Goal: Transaction & Acquisition: Purchase product/service

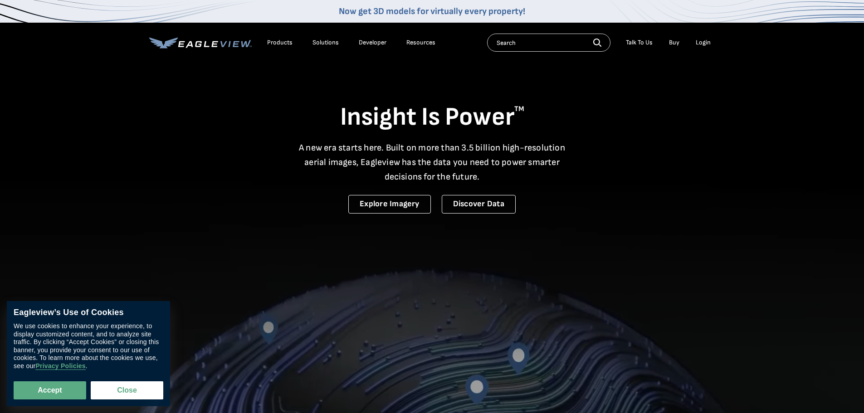
click at [703, 43] on div "Login" at bounding box center [703, 43] width 15 height 8
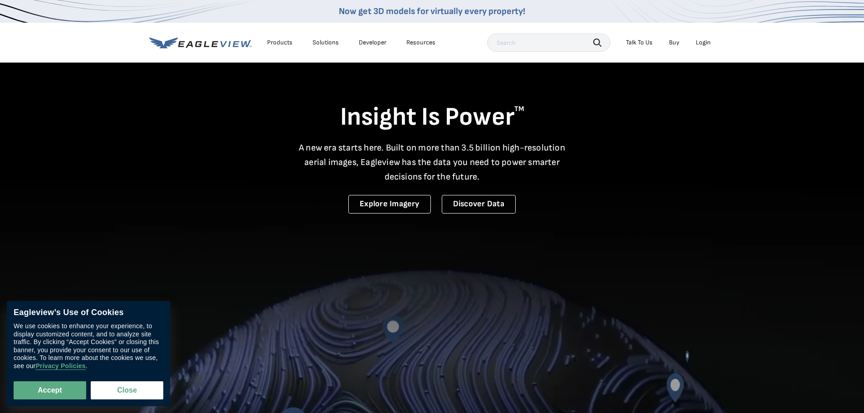
click at [702, 43] on div "Login" at bounding box center [703, 43] width 15 height 8
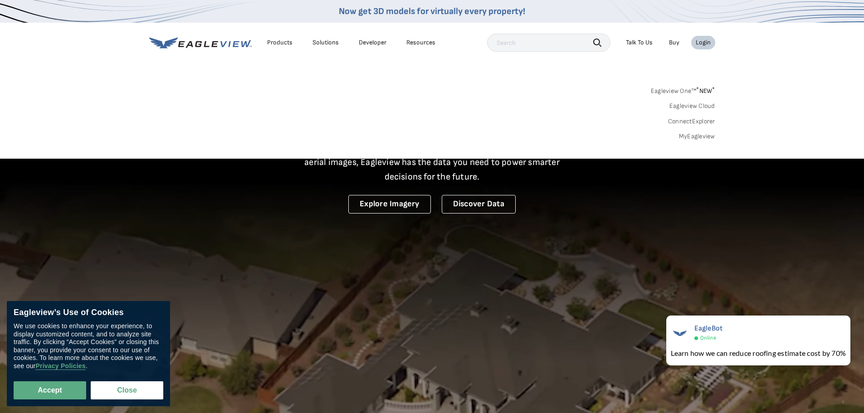
click at [696, 138] on link "MyEagleview" at bounding box center [697, 136] width 36 height 8
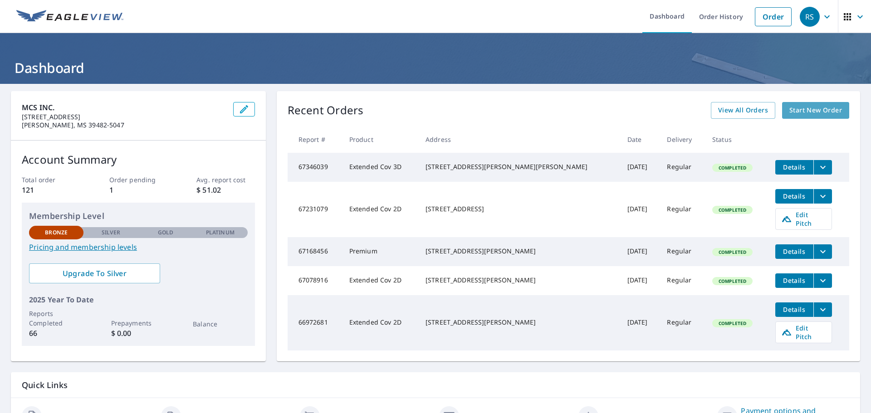
click at [802, 106] on span "Start New Order" at bounding box center [816, 110] width 53 height 11
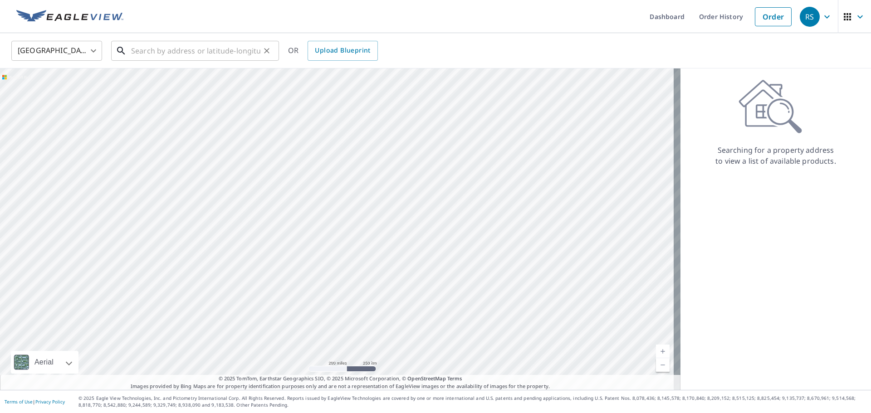
click at [197, 53] on input "text" at bounding box center [195, 50] width 129 height 25
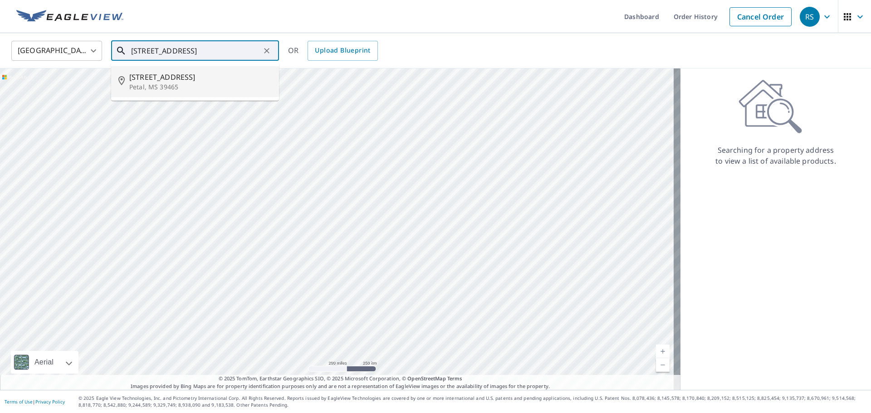
click at [156, 78] on span "405 W First Ave" at bounding box center [200, 77] width 142 height 11
type input "405 W First Ave Petal, MS 39465"
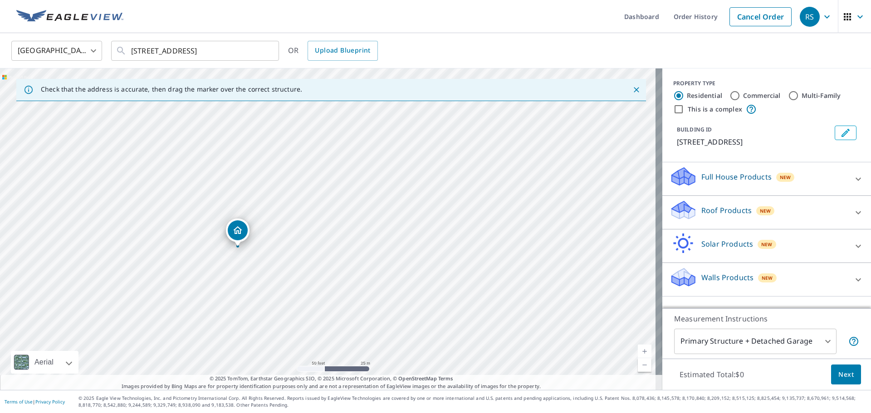
drag, startPoint x: 299, startPoint y: 245, endPoint x: 294, endPoint y: 316, distance: 71.4
click at [294, 316] on div "405 W First Ave Petal, MS 39465" at bounding box center [331, 230] width 662 height 322
